Goal: Navigation & Orientation: Find specific page/section

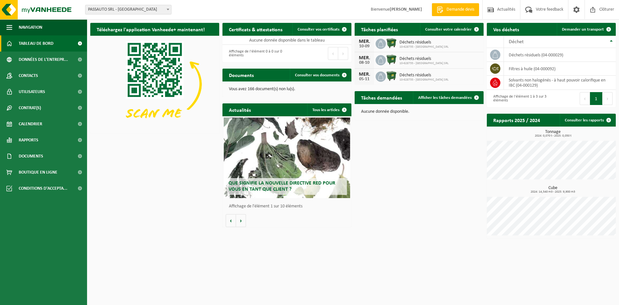
click at [431, 188] on div "Téléchargez l'application Vanheede+ maintenant! Cachez Certificats & attestatio…" at bounding box center [353, 131] width 529 height 223
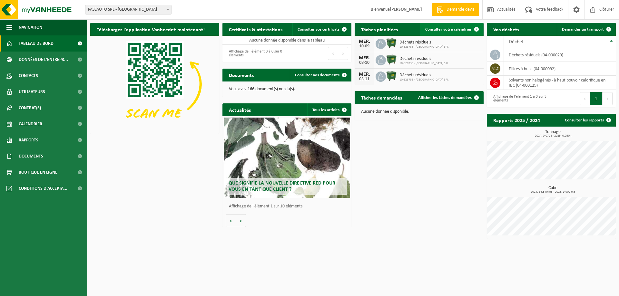
click at [459, 30] on span "Consulter votre calendrier" at bounding box center [448, 29] width 46 height 4
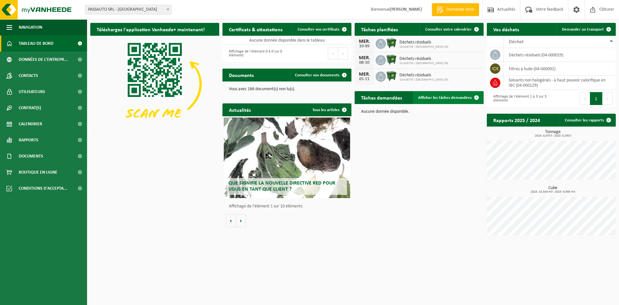
click at [442, 101] on link "Afficher les tâches demandées" at bounding box center [448, 97] width 70 height 13
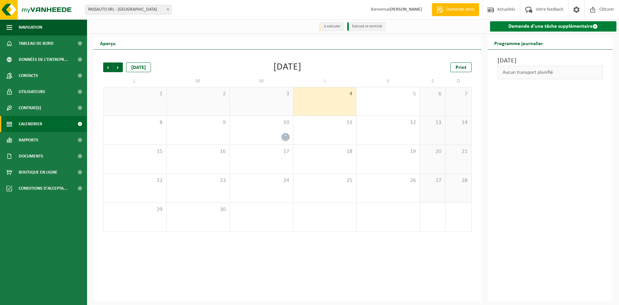
click at [547, 29] on link "Demande d'une tâche supplémentaire" at bounding box center [553, 26] width 127 height 10
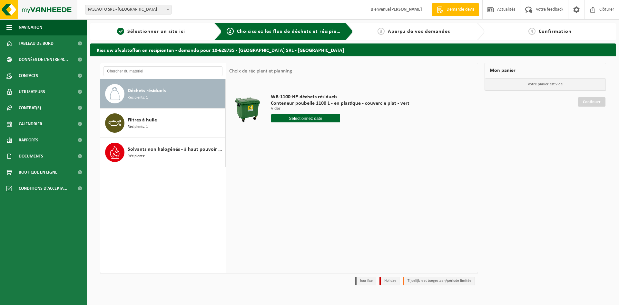
click at [36, 11] on img at bounding box center [38, 9] width 77 height 19
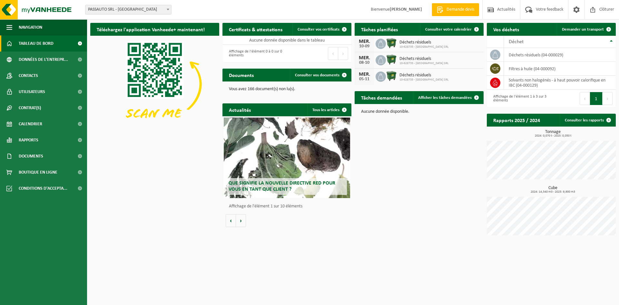
click at [609, 100] on button "Suivant" at bounding box center [608, 98] width 10 height 13
click at [595, 99] on button "1" at bounding box center [596, 98] width 13 height 13
click at [58, 56] on span "Données de l'entrepr..." at bounding box center [43, 60] width 49 height 16
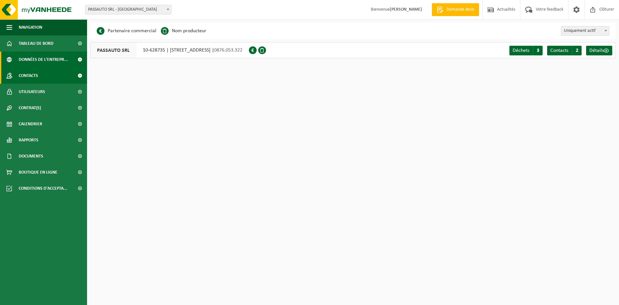
click at [66, 74] on link "Contacts" at bounding box center [43, 76] width 87 height 16
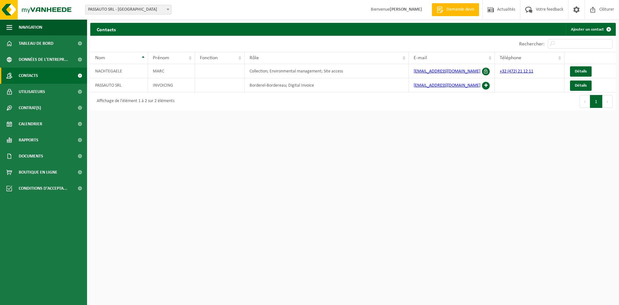
click at [66, 88] on link "Utilisateurs" at bounding box center [43, 92] width 87 height 16
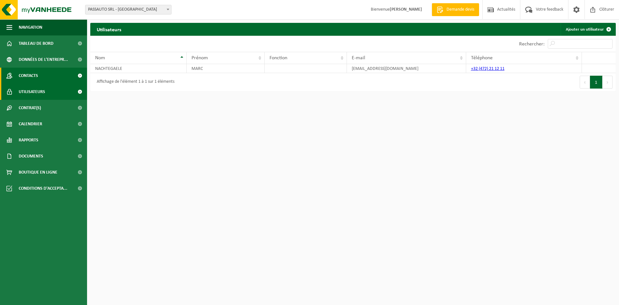
click at [64, 75] on link "Contacts" at bounding box center [43, 76] width 87 height 16
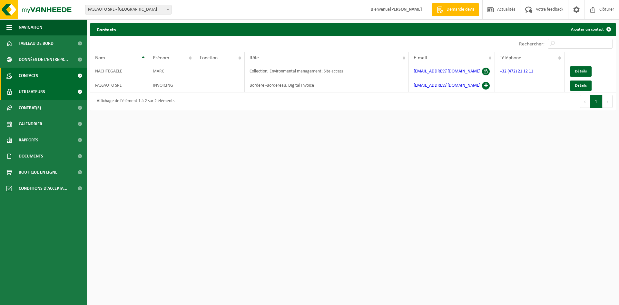
click at [68, 90] on link "Utilisateurs" at bounding box center [43, 92] width 87 height 16
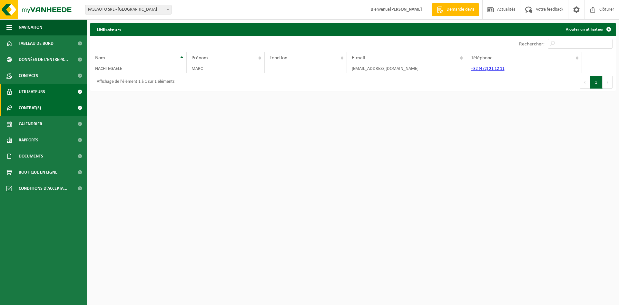
click at [76, 109] on span at bounding box center [80, 108] width 15 height 16
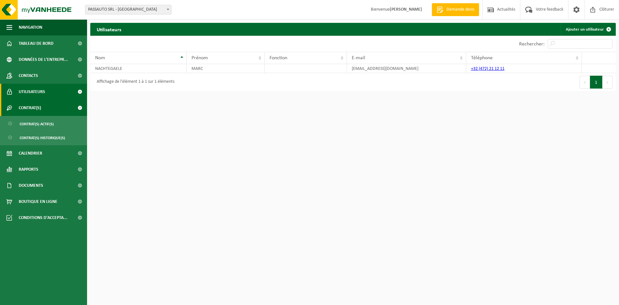
click at [75, 107] on span at bounding box center [80, 108] width 15 height 16
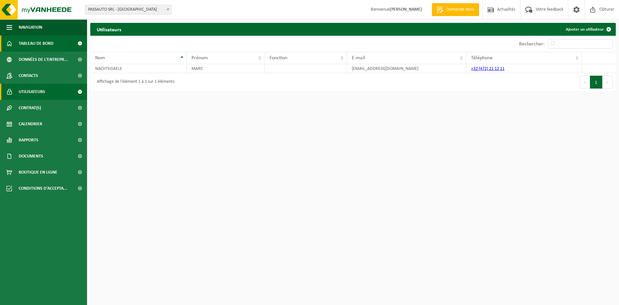
click at [54, 44] on link "Tableau de bord" at bounding box center [43, 43] width 87 height 16
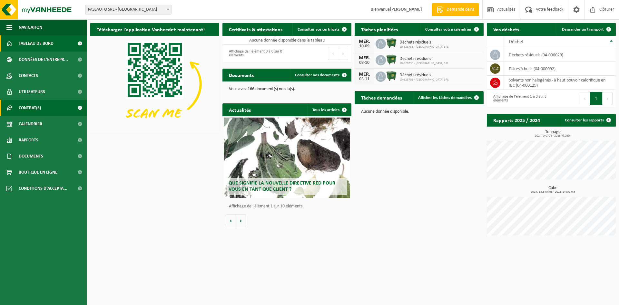
click at [63, 107] on link "Contrat(s)" at bounding box center [43, 108] width 87 height 16
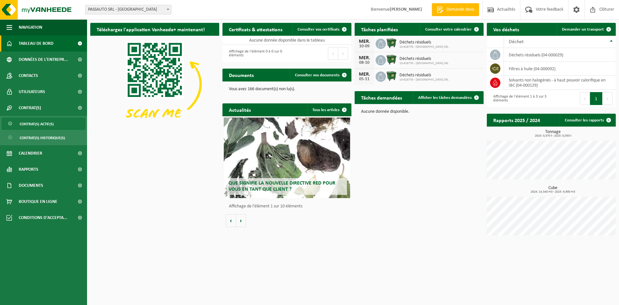
click at [68, 123] on link "Contrat(s) actif(s)" at bounding box center [44, 124] width 84 height 12
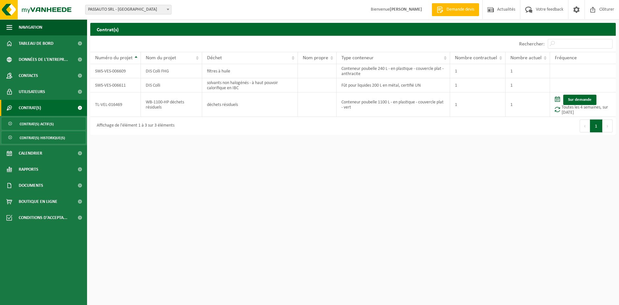
click at [72, 136] on link "Contrat(s) historique(s)" at bounding box center [44, 138] width 84 height 12
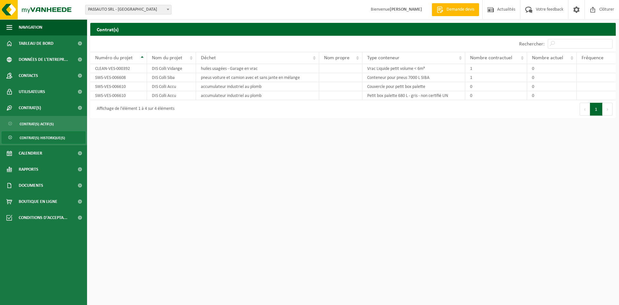
click at [54, 137] on span "Contrat(s) historique(s)" at bounding box center [42, 138] width 45 height 12
click at [53, 153] on link "Calendrier" at bounding box center [43, 153] width 87 height 16
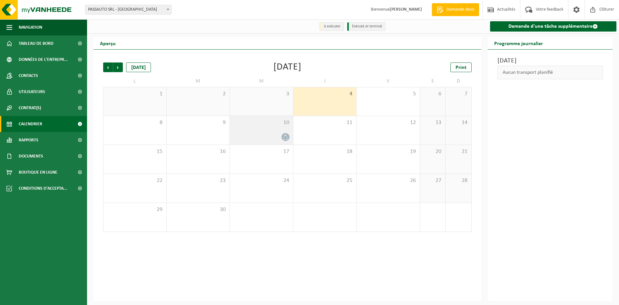
click at [283, 135] on span at bounding box center [286, 137] width 8 height 8
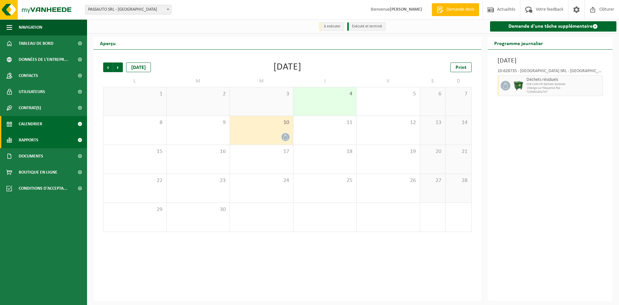
click at [70, 144] on link "Rapports" at bounding box center [43, 140] width 87 height 16
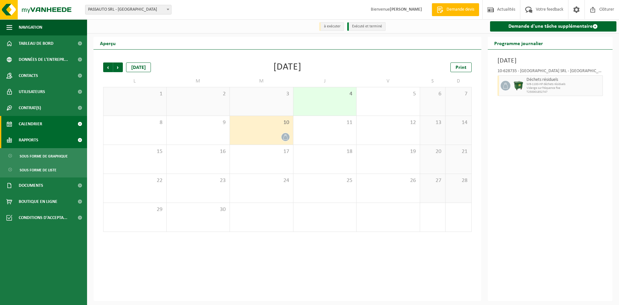
click at [70, 144] on link "Rapports" at bounding box center [43, 140] width 87 height 16
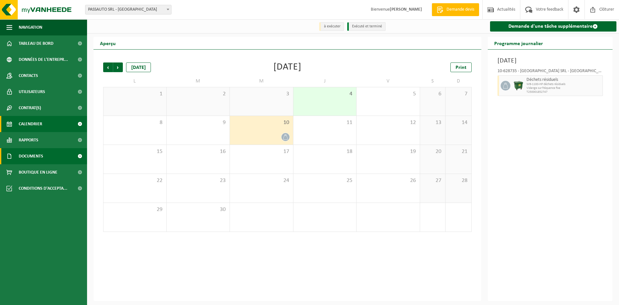
click at [74, 157] on span at bounding box center [80, 156] width 15 height 16
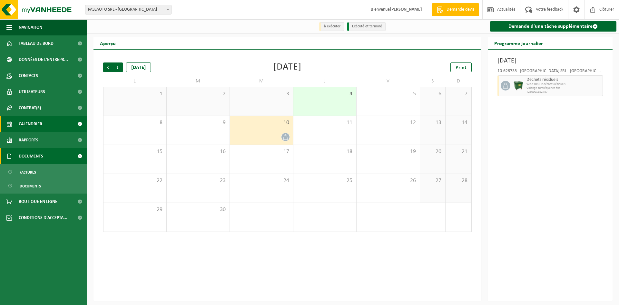
click at [74, 157] on span at bounding box center [80, 156] width 15 height 16
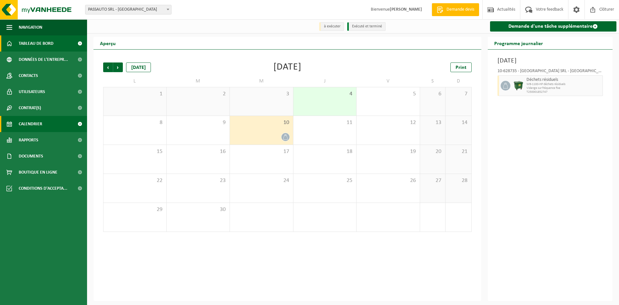
click at [54, 46] on link "Tableau de bord" at bounding box center [43, 43] width 87 height 16
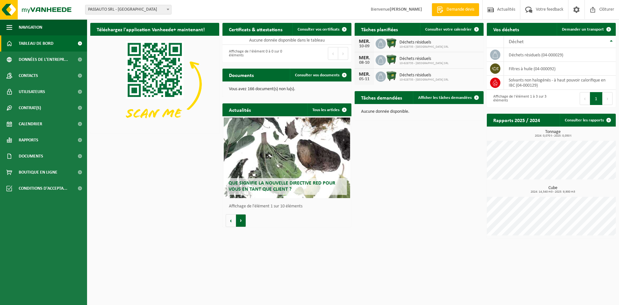
click at [239, 221] on button "Volgende" at bounding box center [241, 220] width 10 height 13
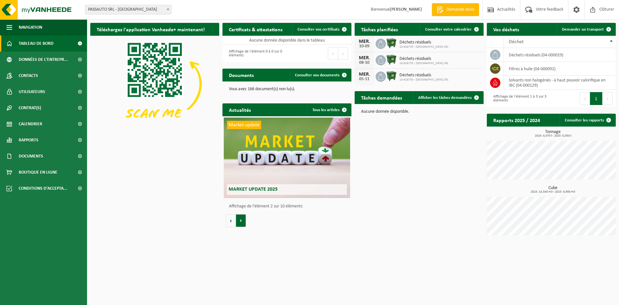
click at [239, 221] on button "Volgende" at bounding box center [241, 220] width 10 height 13
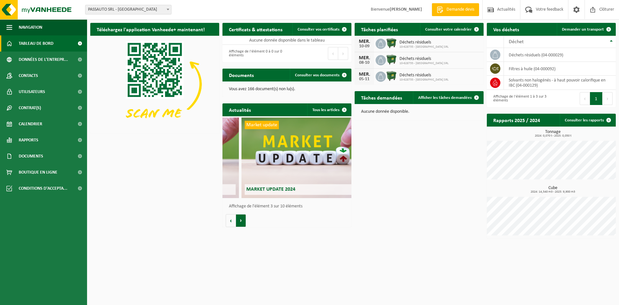
click at [239, 221] on button "Volgende" at bounding box center [241, 220] width 10 height 13
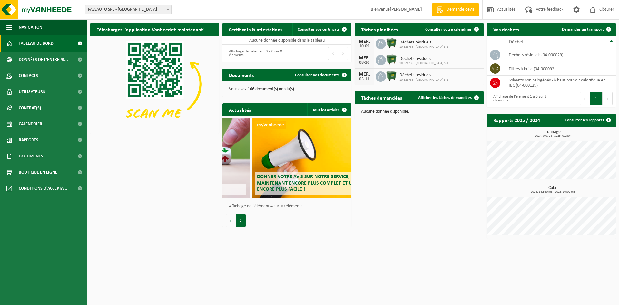
click at [239, 221] on button "Volgende" at bounding box center [241, 220] width 10 height 13
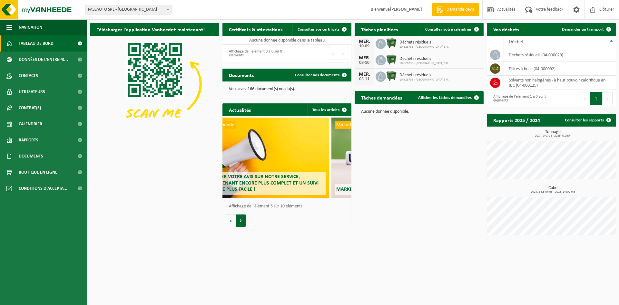
click at [239, 219] on button "Volgende" at bounding box center [241, 220] width 10 height 13
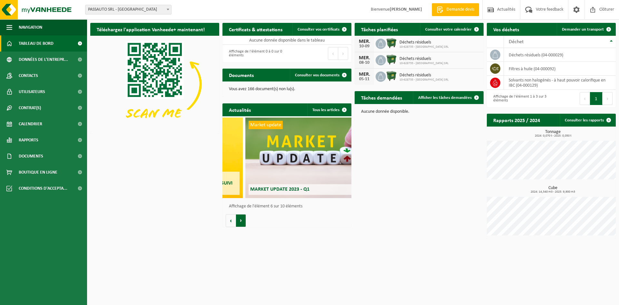
click at [239, 219] on button "Volgende" at bounding box center [241, 220] width 10 height 13
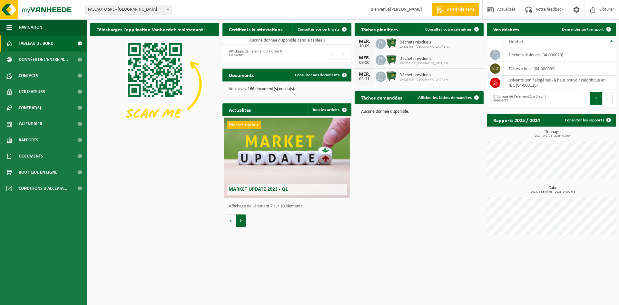
click at [238, 217] on button "Volgende" at bounding box center [241, 220] width 10 height 13
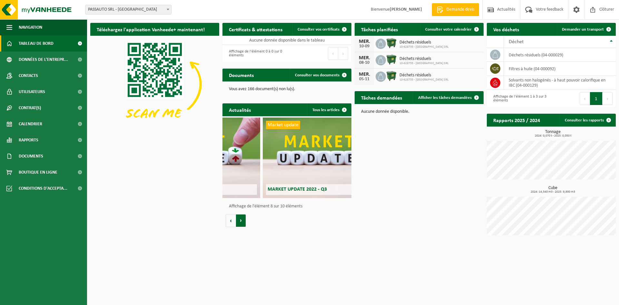
click at [238, 217] on button "Volgende" at bounding box center [241, 220] width 10 height 13
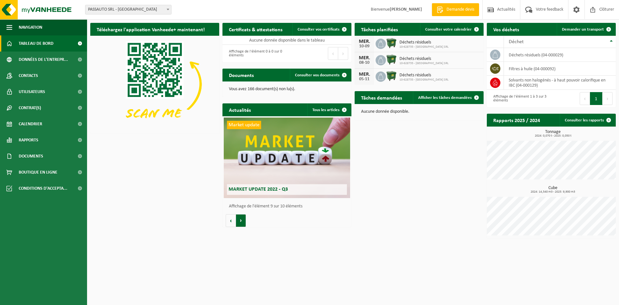
click at [238, 217] on button "Volgende" at bounding box center [241, 220] width 10 height 13
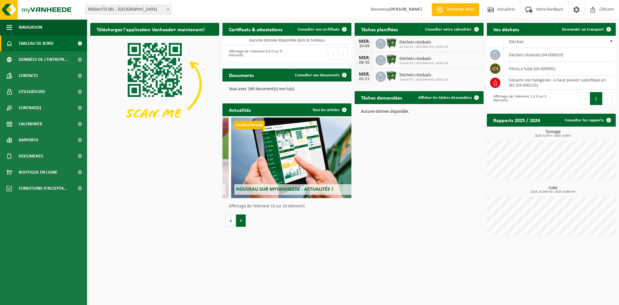
scroll to position [0, 1161]
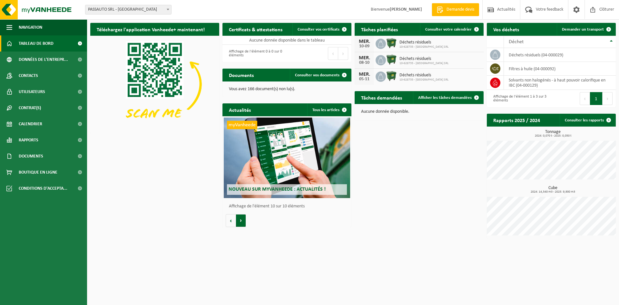
click at [238, 216] on button "Volgende" at bounding box center [241, 220] width 10 height 13
drag, startPoint x: 243, startPoint y: 220, endPoint x: 238, endPoint y: 222, distance: 6.2
click at [243, 220] on button "Volgende" at bounding box center [241, 220] width 10 height 13
click at [234, 220] on button "Vorige" at bounding box center [231, 220] width 10 height 13
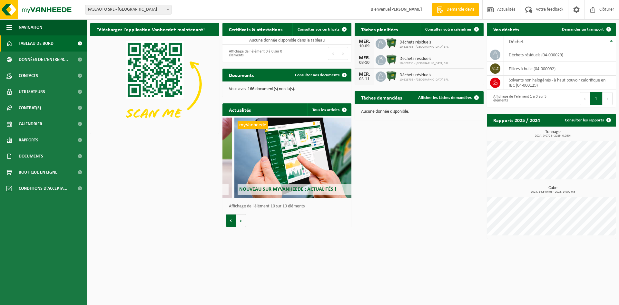
click at [234, 220] on button "Vorige" at bounding box center [231, 220] width 10 height 13
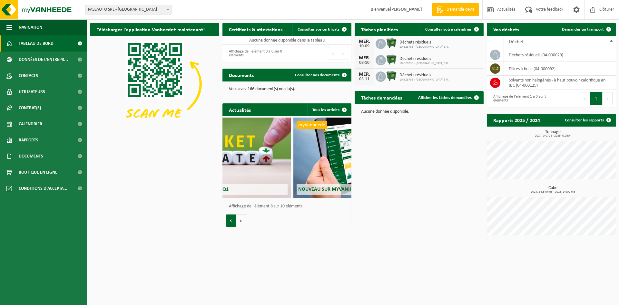
click at [234, 220] on button "Vorige" at bounding box center [231, 220] width 10 height 13
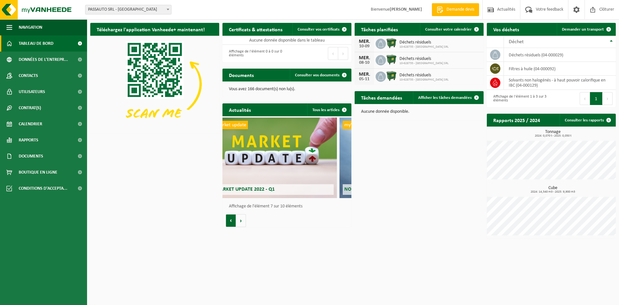
click at [234, 220] on button "Vorige" at bounding box center [231, 220] width 10 height 13
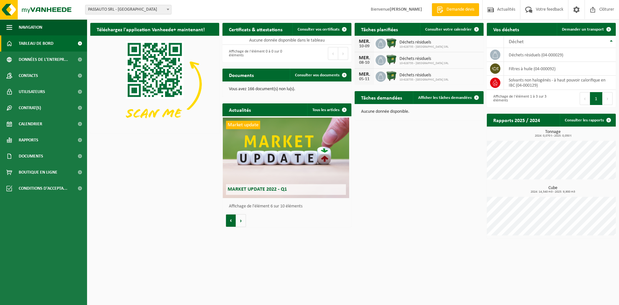
click at [234, 220] on button "Vorige" at bounding box center [231, 220] width 10 height 13
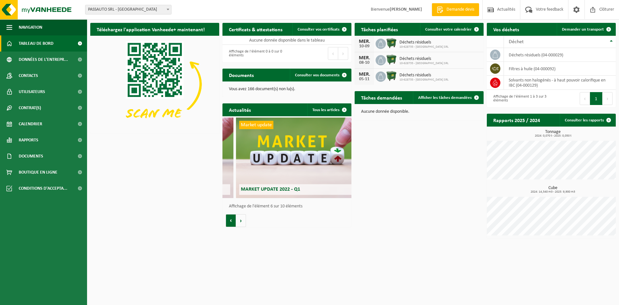
click at [234, 220] on button "Vorige" at bounding box center [231, 220] width 10 height 13
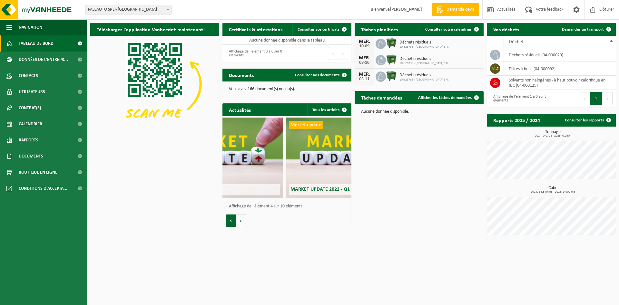
click at [234, 220] on button "Vorige" at bounding box center [231, 220] width 10 height 13
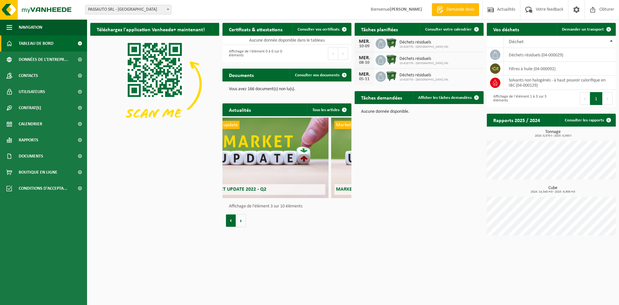
click at [234, 220] on button "Vorige" at bounding box center [231, 220] width 10 height 13
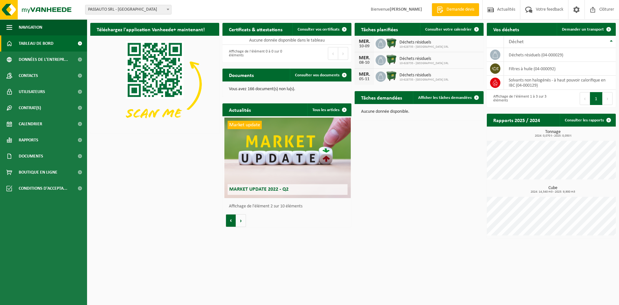
click at [234, 220] on button "Vorige" at bounding box center [231, 220] width 10 height 13
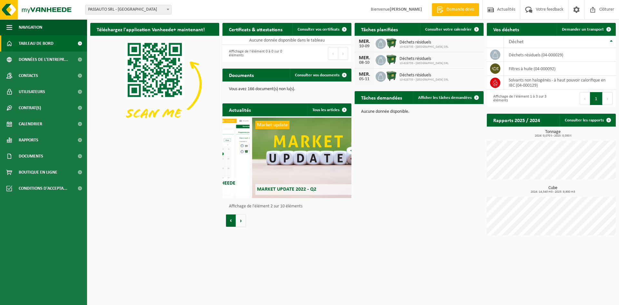
click at [234, 220] on button "Vorige" at bounding box center [231, 220] width 10 height 13
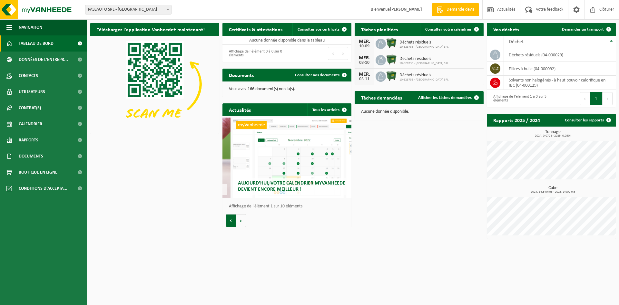
click at [234, 220] on button "Vorige" at bounding box center [231, 220] width 10 height 13
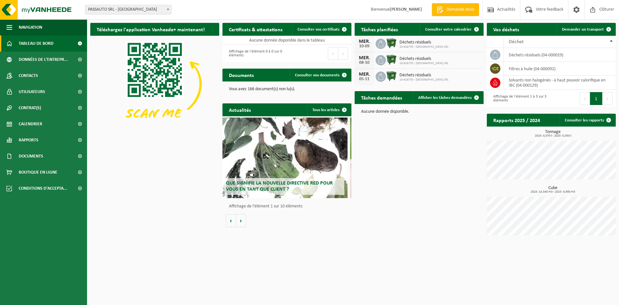
scroll to position [0, 0]
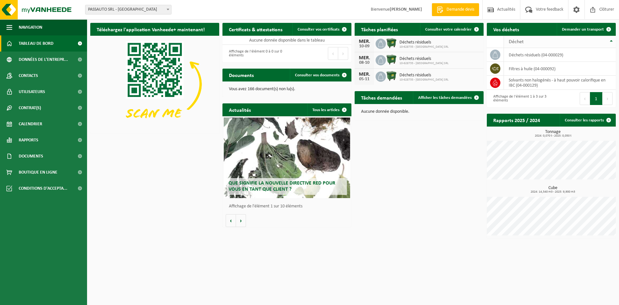
click at [611, 41] on th "Déchet" at bounding box center [560, 42] width 112 height 12
